Goal: Transaction & Acquisition: Purchase product/service

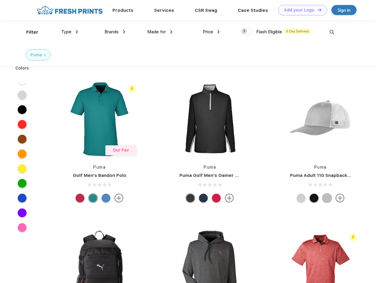
click at [301, 10] on link "Add your Logo Design Tool" at bounding box center [302, 10] width 49 height 10
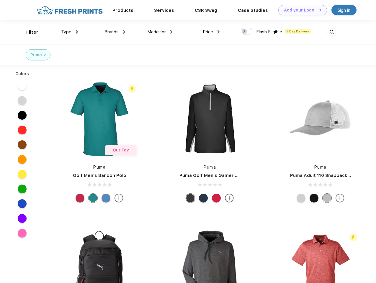
click at [0, 0] on div "Design Tool" at bounding box center [0, 0] width 0 height 0
click at [317, 10] on link "Add your Logo Design Tool" at bounding box center [302, 10] width 49 height 10
click at [28, 32] on div "Filter" at bounding box center [32, 32] width 12 height 7
click at [70, 32] on span "Type" at bounding box center [66, 31] width 10 height 5
click at [115, 32] on span "Brands" at bounding box center [112, 31] width 14 height 5
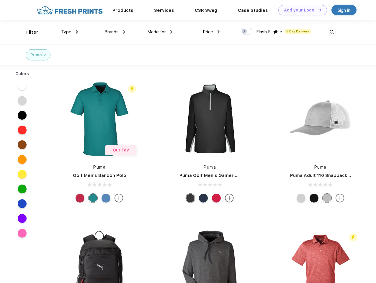
click at [160, 32] on span "Made for" at bounding box center [156, 31] width 19 height 5
click at [211, 32] on span "Price" at bounding box center [208, 31] width 10 height 5
click at [247, 32] on div at bounding box center [247, 31] width 12 height 6
click at [245, 32] on input "checkbox" at bounding box center [243, 30] width 4 height 4
click at [332, 32] on img at bounding box center [332, 32] width 10 height 10
